Goal: Information Seeking & Learning: Compare options

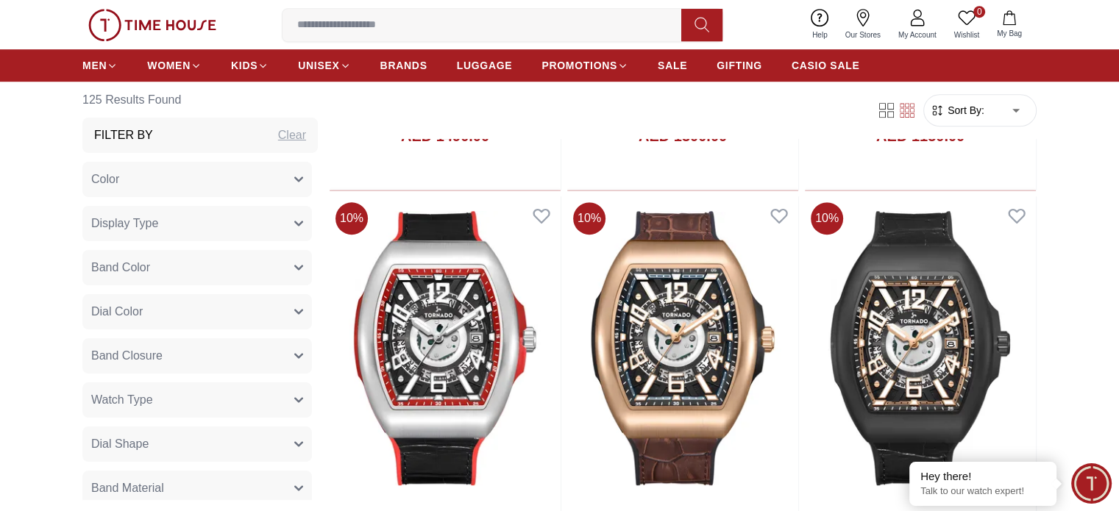
scroll to position [1030, 0]
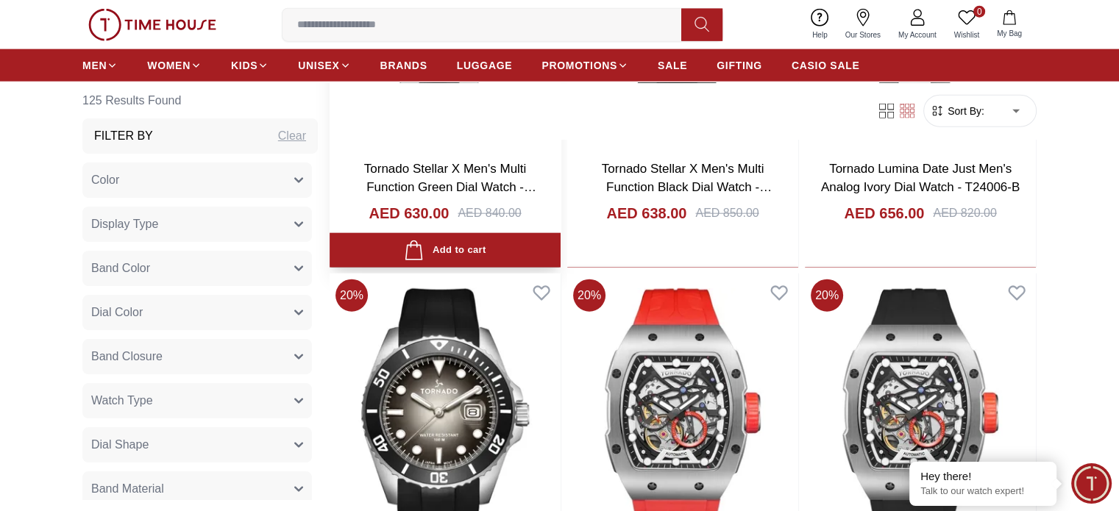
scroll to position [3531, 0]
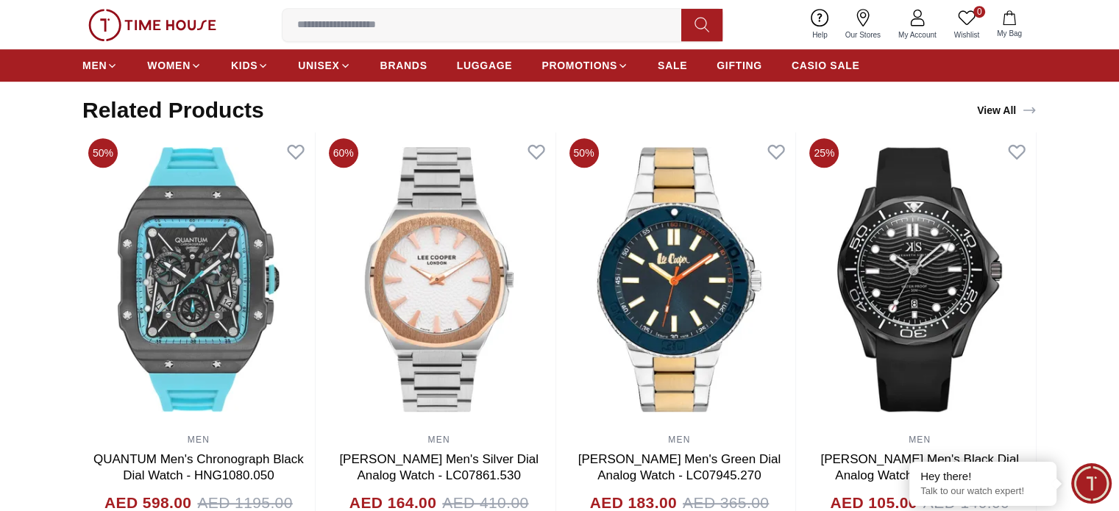
scroll to position [883, 0]
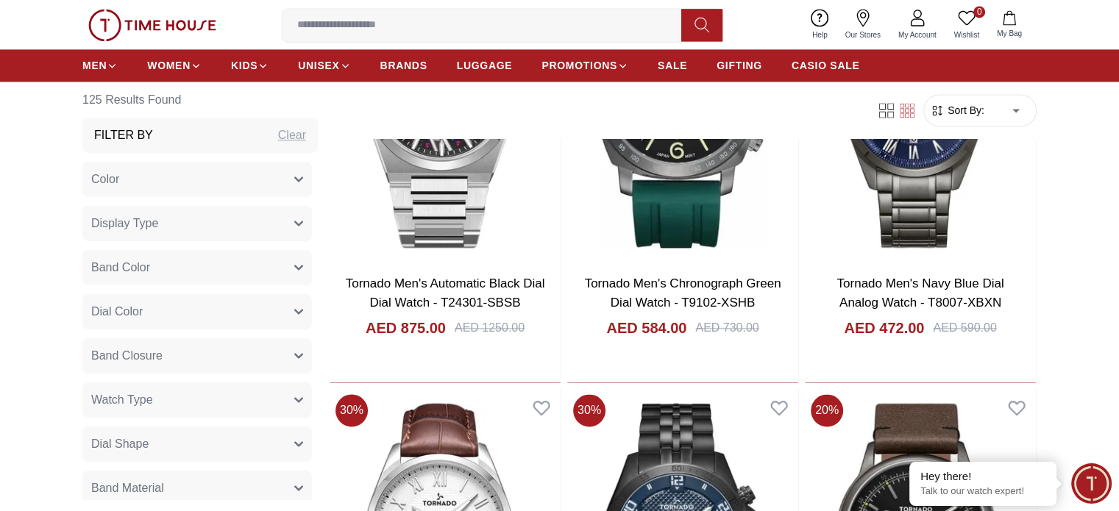
scroll to position [2734, 0]
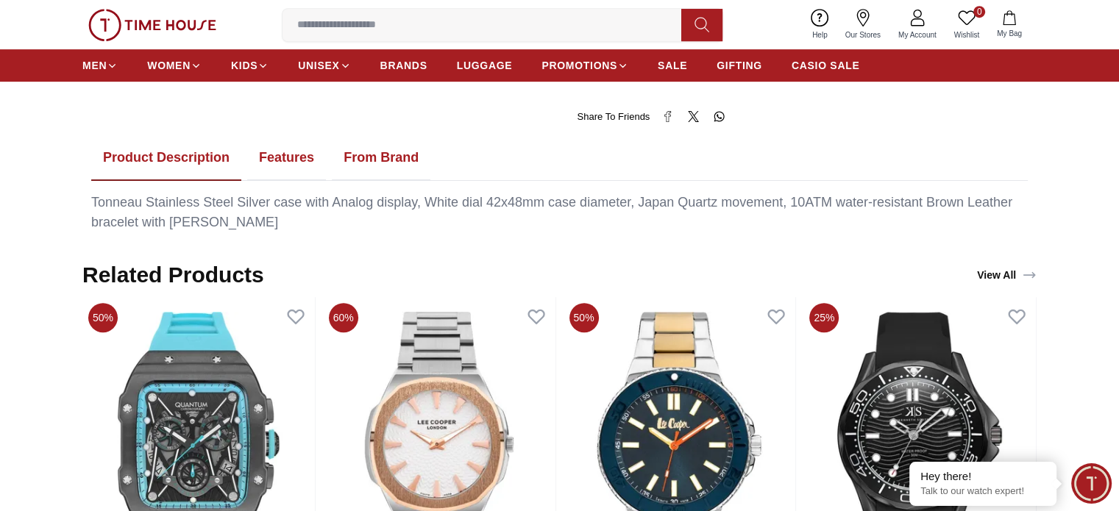
scroll to position [956, 0]
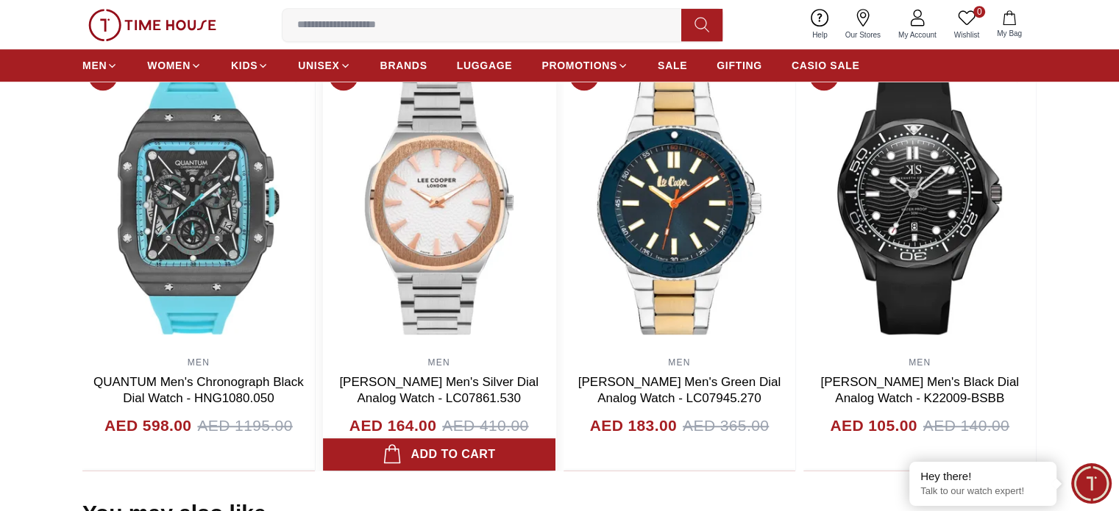
click at [432, 214] on img at bounding box center [439, 202] width 232 height 294
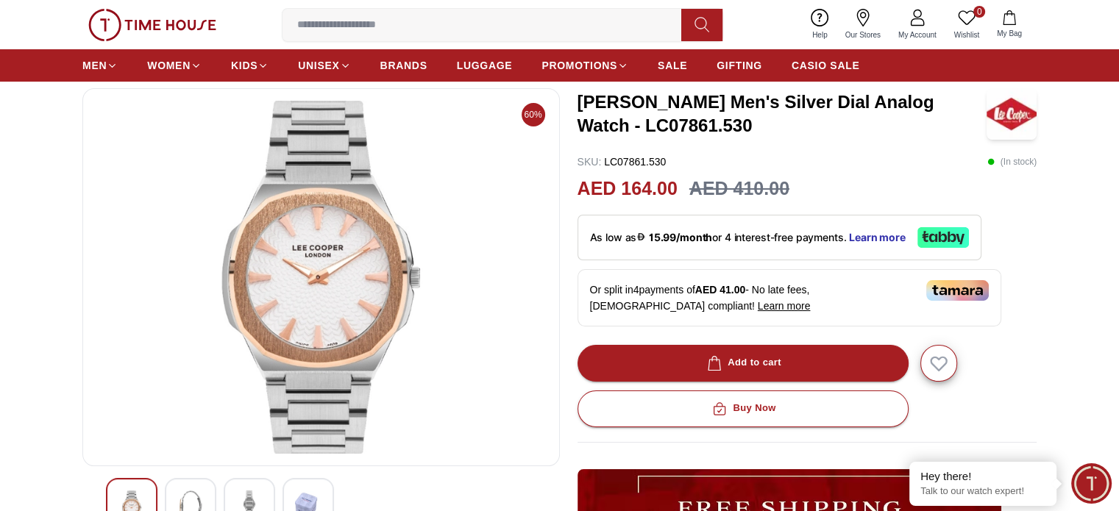
scroll to position [74, 0]
click at [352, 230] on img at bounding box center [321, 277] width 452 height 353
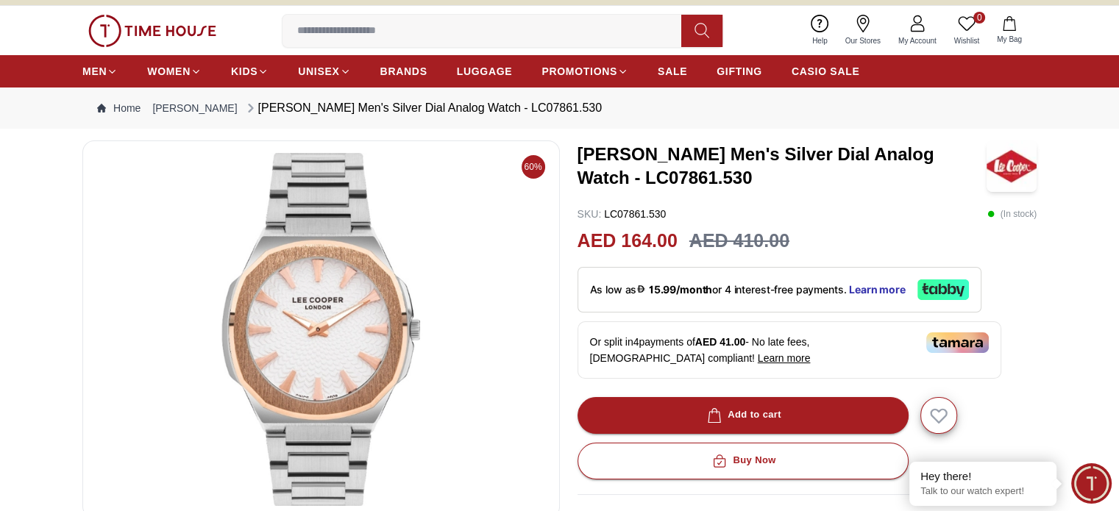
scroll to position [0, 0]
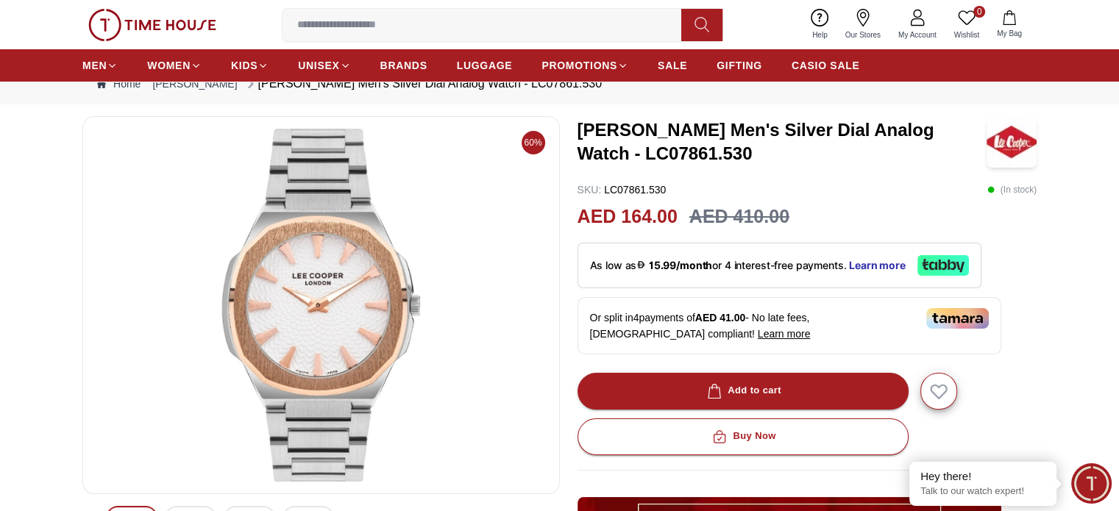
scroll to position [561, 0]
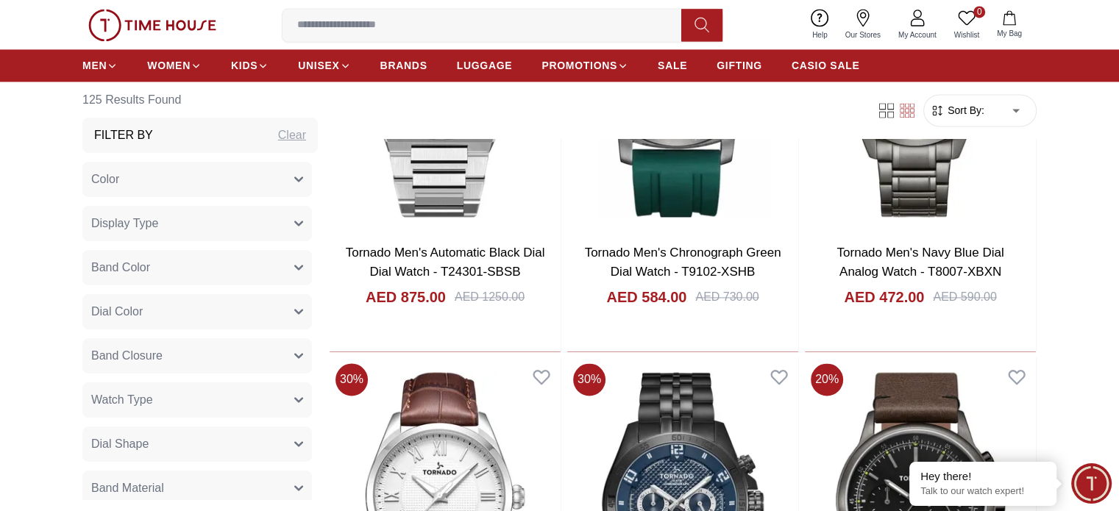
scroll to position [2145, 0]
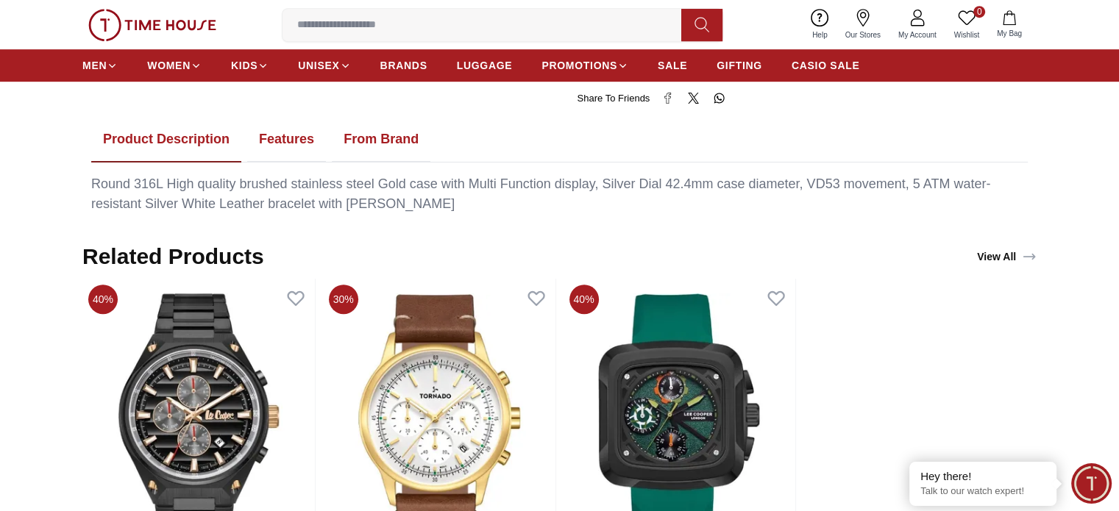
scroll to position [883, 0]
